Goal: Task Accomplishment & Management: Manage account settings

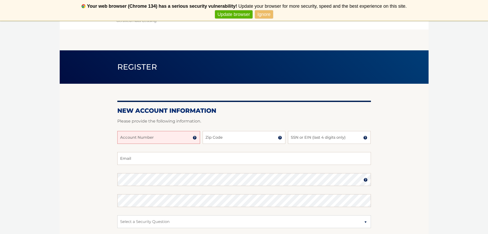
drag, startPoint x: 160, startPoint y: 138, endPoint x: 164, endPoint y: 136, distance: 3.6
click at [160, 138] on input "Account Number" at bounding box center [158, 137] width 83 height 13
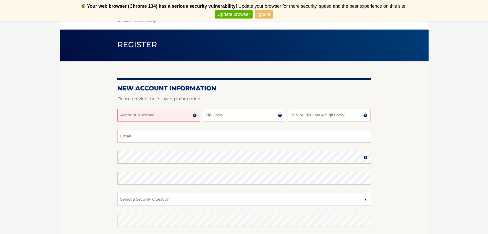
scroll to position [26, 0]
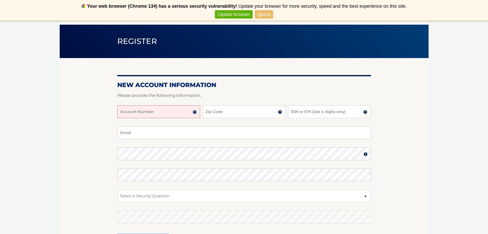
click at [194, 111] on img at bounding box center [195, 112] width 4 height 4
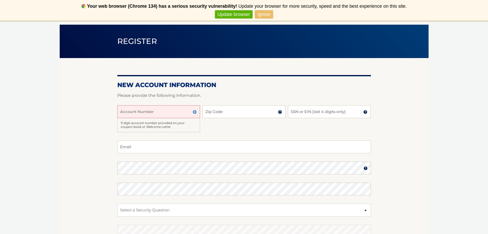
click at [170, 108] on input "Account Number" at bounding box center [158, 111] width 83 height 13
type input "44455979192"
click at [220, 111] on input "Zip Code" at bounding box center [244, 111] width 83 height 13
type input "11364"
click at [266, 124] on div "44455979192 Account Number 11 digit account number provided on your coupon book…" at bounding box center [244, 122] width 254 height 35
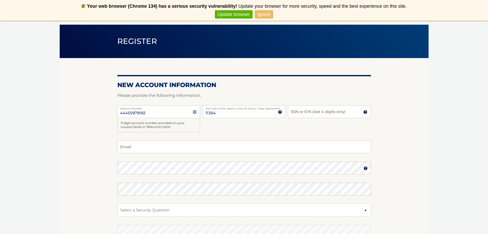
click at [366, 112] on img at bounding box center [365, 112] width 4 height 4
click at [281, 146] on input "Email" at bounding box center [244, 146] width 254 height 13
type input "jeffreychen225@gmail.com"
click at [86, 151] on section "New Account Information Please provide the following information. 44455979192 A…" at bounding box center [244, 165] width 369 height 214
click at [280, 112] on img at bounding box center [280, 112] width 4 height 4
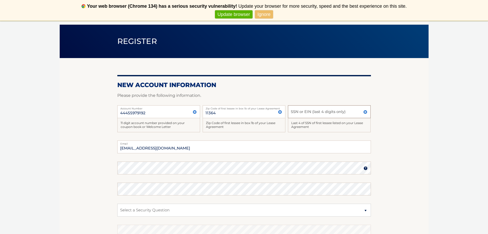
click at [305, 114] on input "SSN or EIN (last 4 digits only)" at bounding box center [329, 111] width 83 height 13
type input "3503"
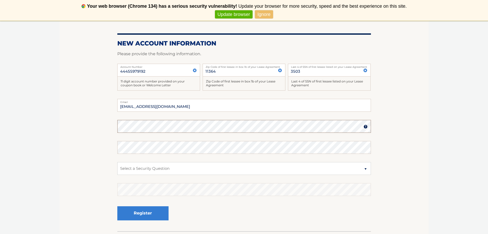
scroll to position [77, 0]
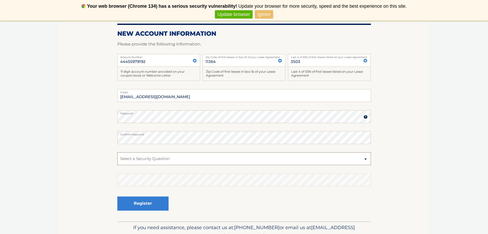
click at [186, 157] on select "Select a Security Question What was the name of your elementary school? What is…" at bounding box center [244, 158] width 254 height 13
select select "1"
click at [117, 152] on select "Select a Security Question What was the name of your elementary school? What is…" at bounding box center [244, 158] width 254 height 13
drag, startPoint x: 162, startPoint y: 199, endPoint x: 168, endPoint y: 197, distance: 6.6
click at [162, 199] on button "Register" at bounding box center [142, 203] width 51 height 14
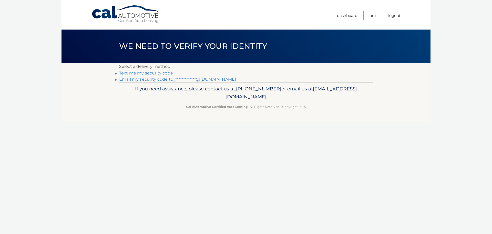
click at [148, 79] on link "**********" at bounding box center [177, 79] width 117 height 5
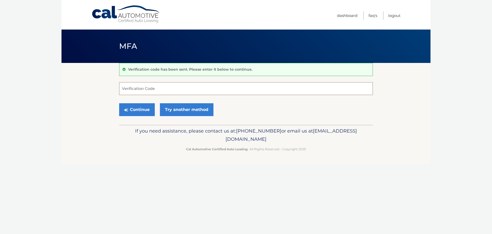
click at [192, 89] on input "Verification Code" at bounding box center [246, 88] width 254 height 13
click at [239, 89] on input "Verification Code" at bounding box center [246, 88] width 254 height 13
paste input "381072"
click at [132, 109] on button "Continue" at bounding box center [137, 109] width 36 height 13
click at [198, 88] on input "381072" at bounding box center [246, 88] width 254 height 13
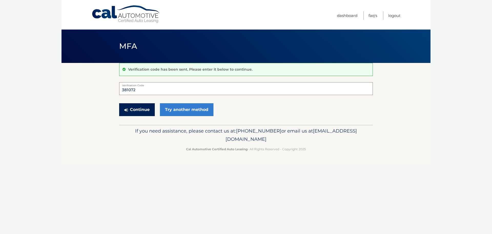
type input "381072"
click at [139, 109] on button "Continue" at bounding box center [137, 109] width 36 height 13
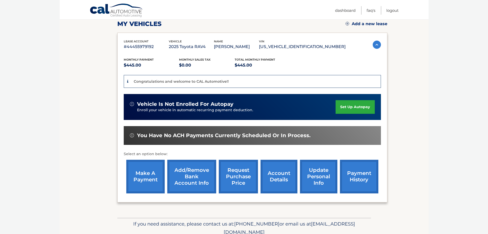
scroll to position [77, 0]
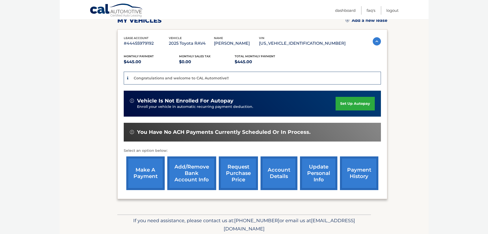
click at [360, 99] on link "set up autopay" at bounding box center [355, 104] width 39 height 14
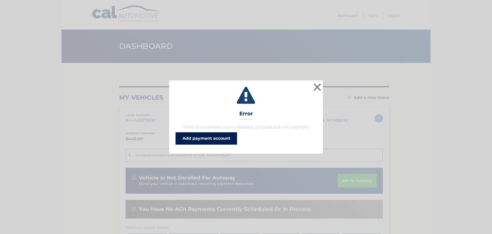
click at [216, 139] on link "Add payment account" at bounding box center [207, 138] width 62 height 12
click at [318, 87] on button "×" at bounding box center [317, 87] width 10 height 10
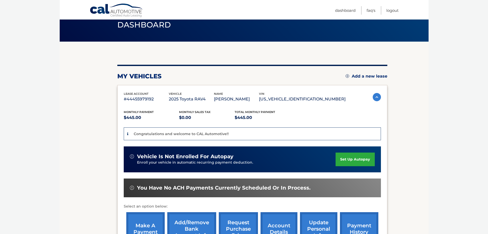
scroll to position [26, 0]
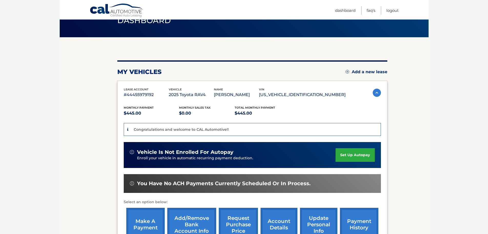
click at [137, 94] on p "#44455979192" at bounding box center [146, 94] width 45 height 7
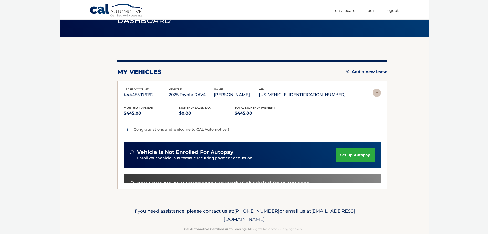
scroll to position [0, 0]
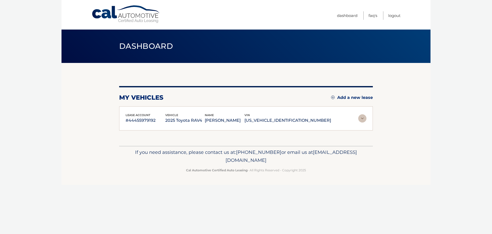
click at [178, 115] on span "vehicle" at bounding box center [171, 115] width 13 height 4
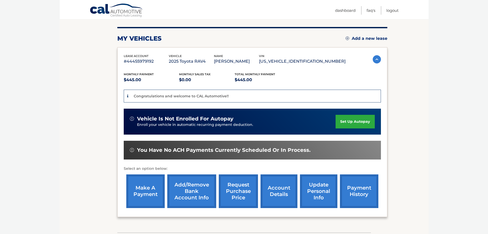
scroll to position [77, 0]
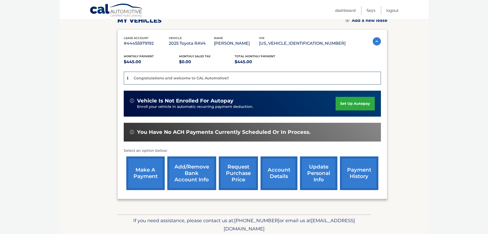
click at [355, 102] on link "set up autopay" at bounding box center [355, 104] width 39 height 14
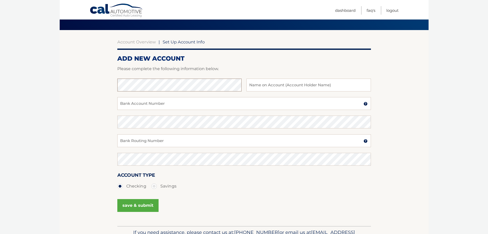
scroll to position [38, 0]
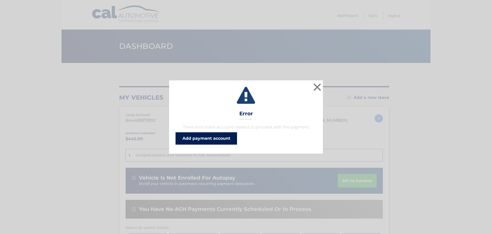
click at [212, 135] on link "Add payment account" at bounding box center [207, 138] width 62 height 12
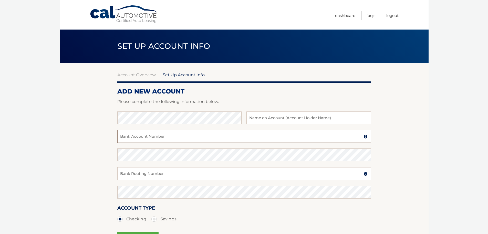
click at [188, 136] on input "Bank Account Number" at bounding box center [244, 136] width 254 height 13
type input "51896504"
click at [81, 133] on section "Account Overview | Set Up Account Info ADD NEW ACCOUNT Please complete the foll…" at bounding box center [244, 161] width 369 height 196
click at [296, 118] on input "text" at bounding box center [309, 117] width 124 height 13
type input "S"
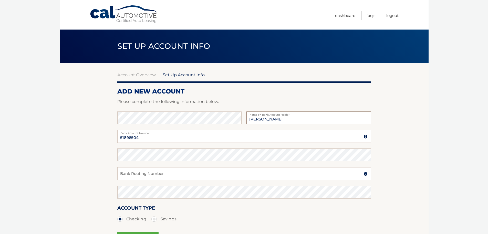
type input "Xin Chen"
click at [167, 175] on input "Bank Routing Number" at bounding box center [244, 173] width 254 height 13
type input "026002927"
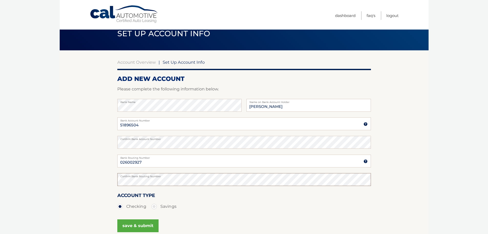
scroll to position [51, 0]
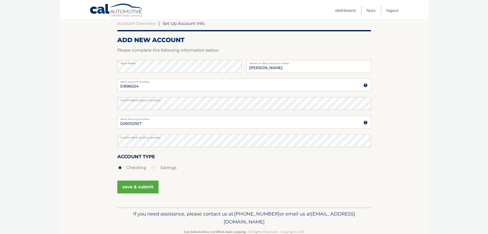
click at [142, 190] on button "save & submit" at bounding box center [137, 186] width 41 height 13
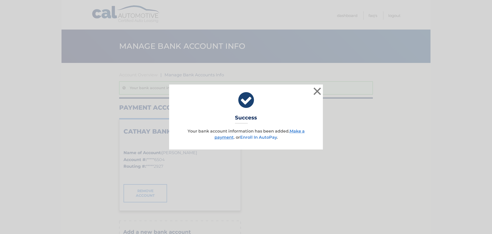
click at [268, 138] on link "Enroll In AutoPay" at bounding box center [258, 137] width 37 height 5
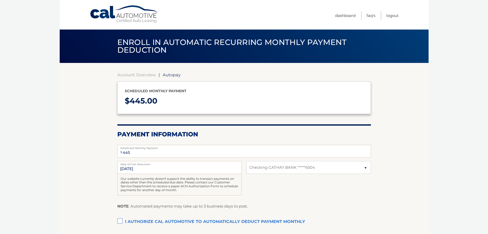
select select "ZDM4MTdjZjUtY2UwMC00NjMxLWE3YjgtODZiYWYxOWFiZDgy"
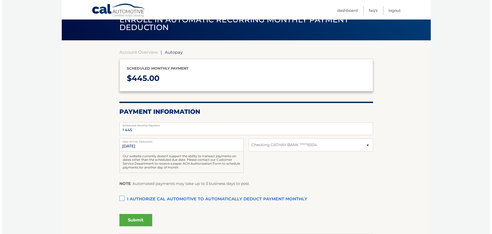
scroll to position [26, 0]
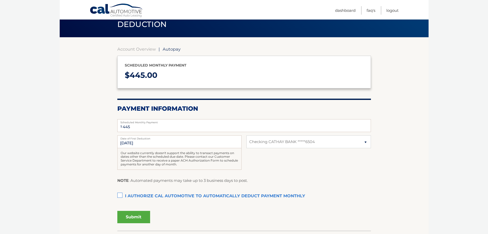
click at [127, 197] on label "I authorize cal automotive to automatically deduct payment monthly This checkbo…" at bounding box center [244, 196] width 254 height 10
click at [0, 0] on input "I authorize cal automotive to automatically deduct payment monthly This checkbo…" at bounding box center [0, 0] width 0 height 0
click at [131, 215] on button "Submit" at bounding box center [133, 216] width 33 height 12
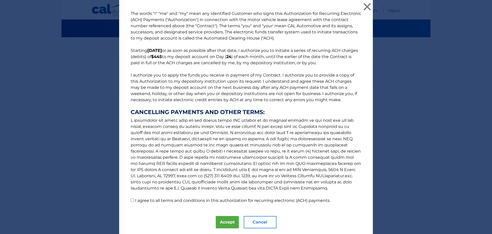
click at [168, 200] on label "I agree to all terms and conditions in this authorization for recurring electro…" at bounding box center [232, 200] width 195 height 5
click at [134, 200] on input "I agree to all terms and conditions in this authorization for recurring electro…" at bounding box center [132, 199] width 3 height 3
checkbox input "true"
click at [225, 215] on div "The words "I" "me" and "my" mean any identified Customer who signs this Authori…" at bounding box center [246, 124] width 254 height 248
click at [228, 217] on button "Accept" at bounding box center [227, 222] width 23 height 12
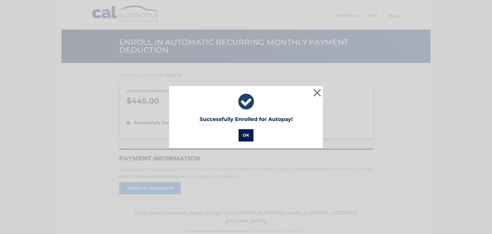
click at [247, 130] on button "OK" at bounding box center [246, 135] width 15 height 12
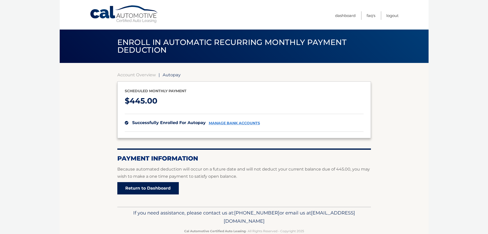
click at [154, 192] on link "Return to Dashboard" at bounding box center [148, 188] width 62 height 12
